Goal: Information Seeking & Learning: Learn about a topic

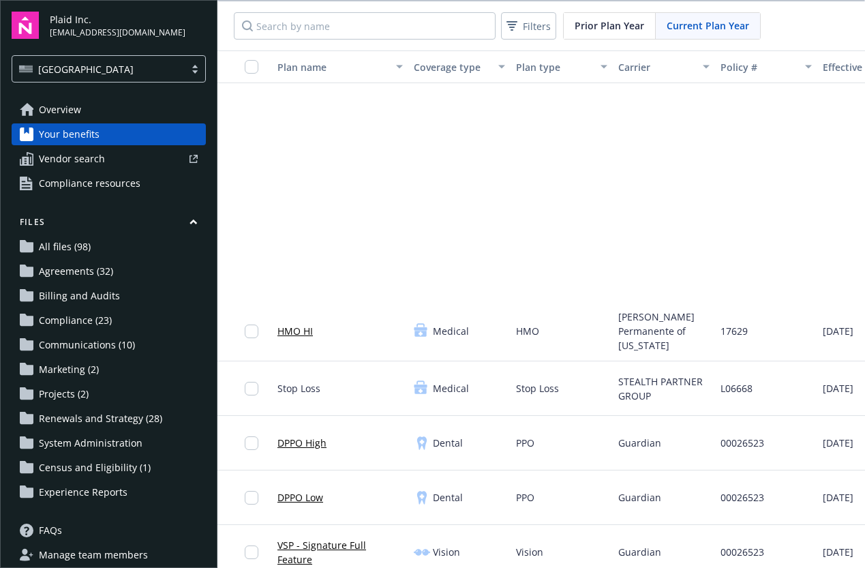
scroll to position [320, 258]
